Goal: Check status: Check status

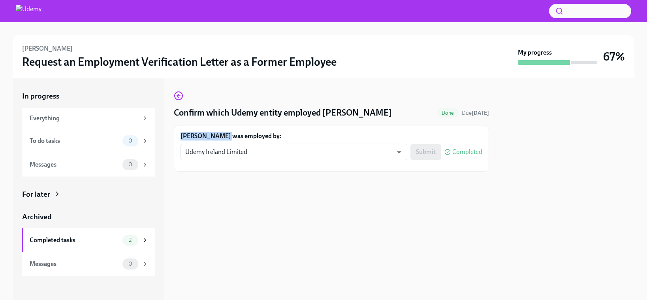
drag, startPoint x: 225, startPoint y: 138, endPoint x: 179, endPoint y: 139, distance: 45.5
click at [179, 139] on div "[PERSON_NAME] was employed by: Udemy Ireland Limited qn1Lfao0U ​ Submit Complet…" at bounding box center [331, 148] width 315 height 47
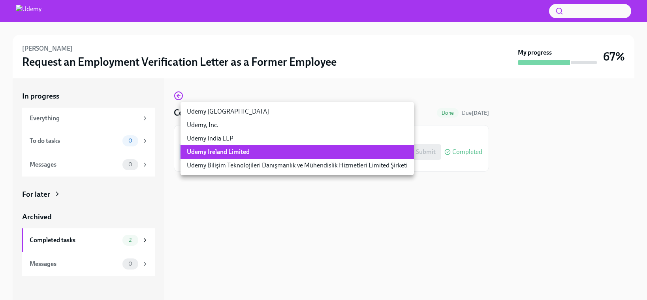
click at [372, 152] on body "[PERSON_NAME] Request an Employment Verification Letter as a Former Employee My…" at bounding box center [323, 150] width 647 height 300
click at [565, 179] on div at bounding box center [323, 150] width 647 height 300
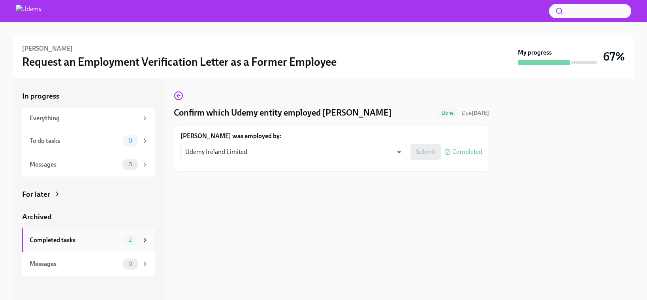
click at [70, 241] on div "Completed tasks" at bounding box center [75, 240] width 90 height 9
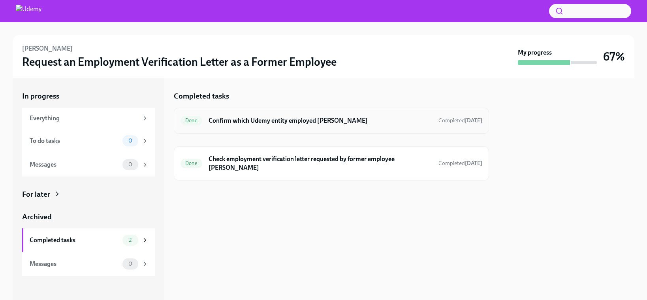
click at [229, 118] on h6 "Confirm which Udemy entity employed [PERSON_NAME]" at bounding box center [321, 120] width 224 height 9
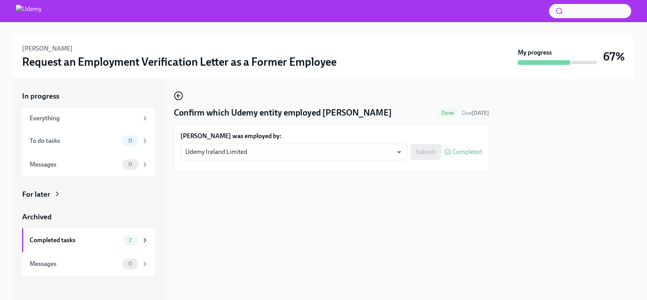
click at [181, 97] on icon "button" at bounding box center [178, 95] width 9 height 9
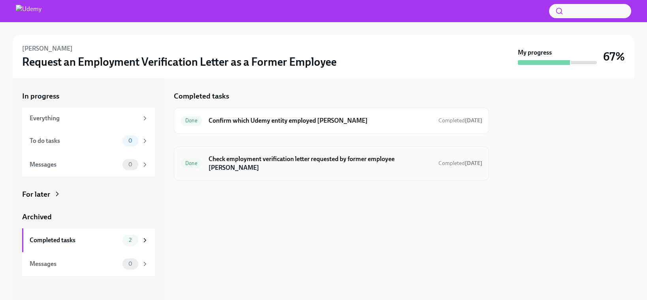
click at [338, 160] on h6 "Check employment verification letter requested by former employee [PERSON_NAME]" at bounding box center [321, 163] width 224 height 17
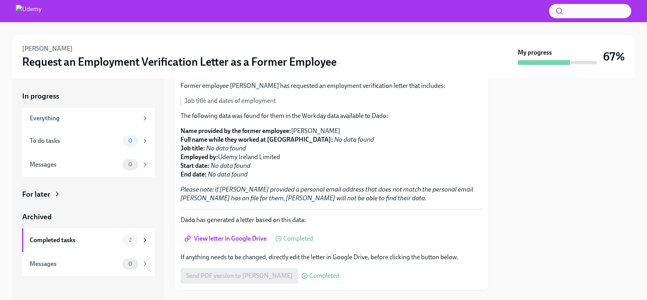
scroll to position [78, 0]
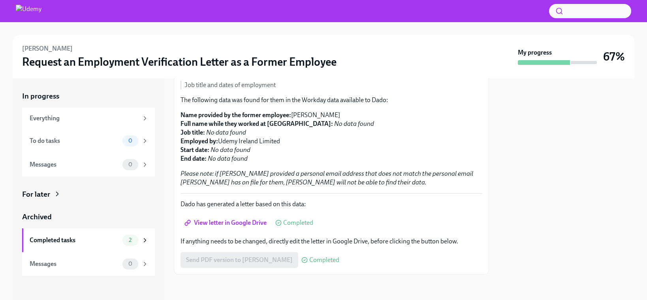
click at [228, 224] on span "View letter in Google Drive" at bounding box center [226, 223] width 81 height 8
